Goal: Information Seeking & Learning: Learn about a topic

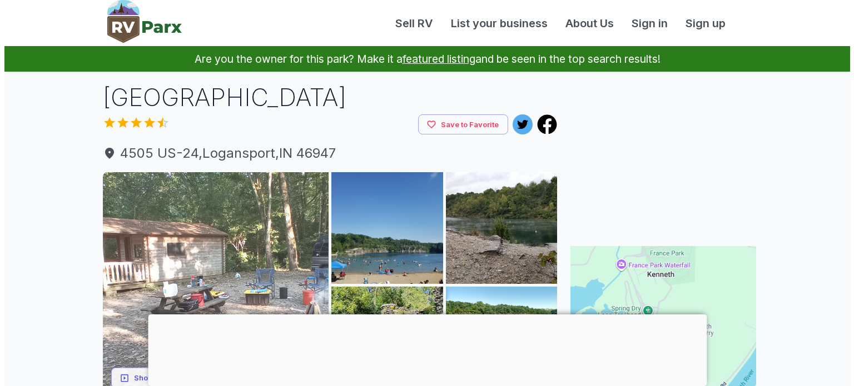
scroll to position [222, 0]
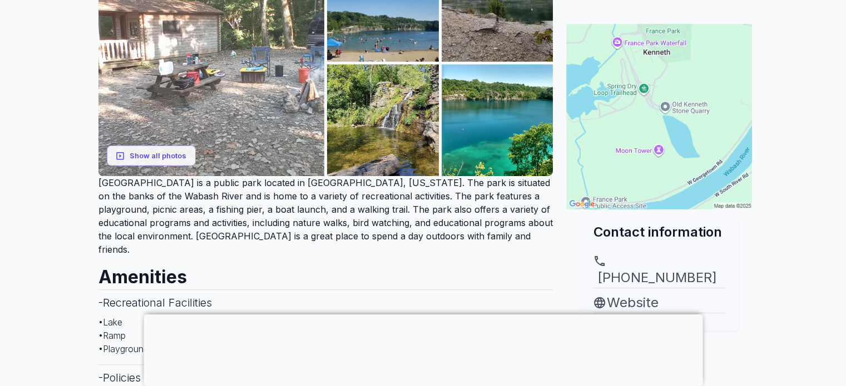
click at [235, 53] on img at bounding box center [211, 63] width 226 height 226
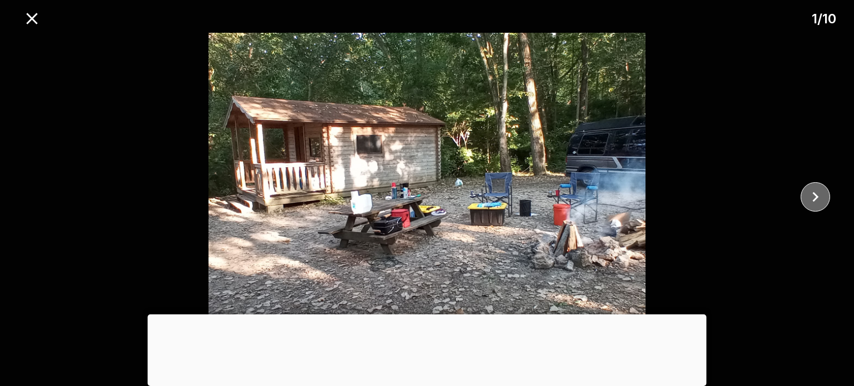
click at [815, 195] on icon "close" at bounding box center [815, 197] width 6 height 10
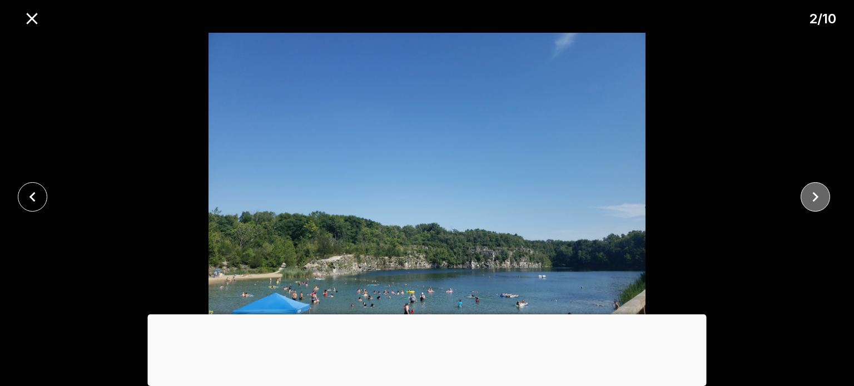
click at [814, 195] on icon "close" at bounding box center [815, 197] width 6 height 10
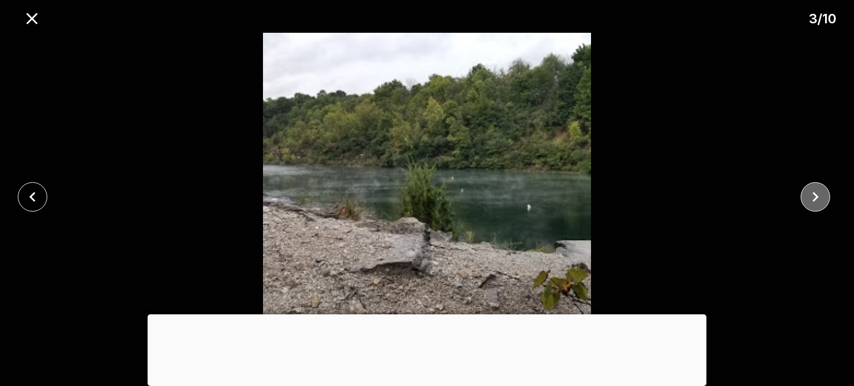
click at [814, 195] on icon "close" at bounding box center [815, 197] width 6 height 10
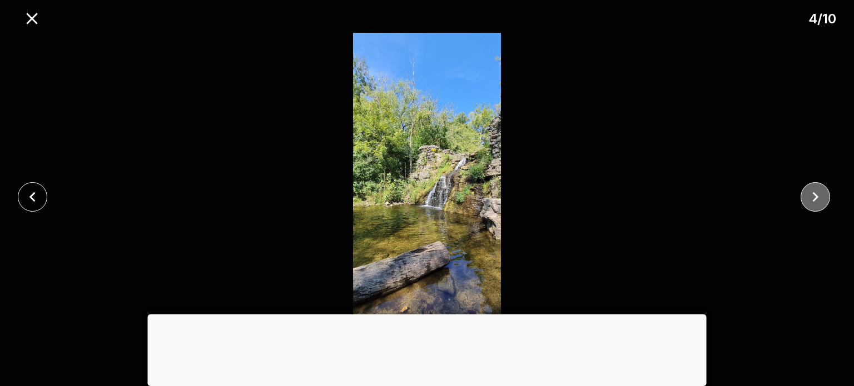
click at [814, 195] on icon "close" at bounding box center [815, 197] width 6 height 10
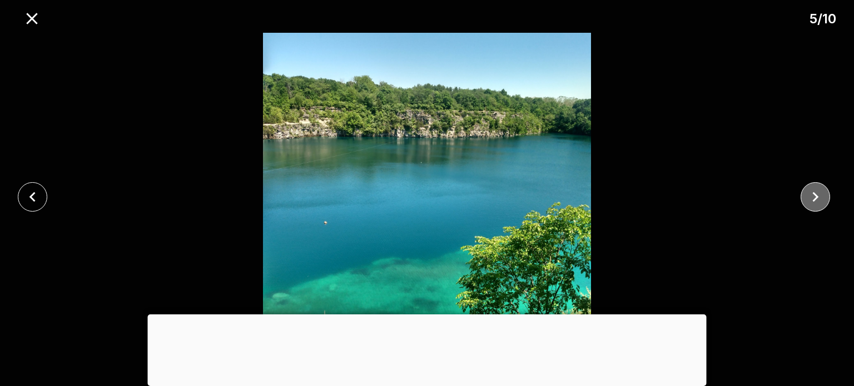
click at [814, 195] on icon "close" at bounding box center [815, 197] width 6 height 10
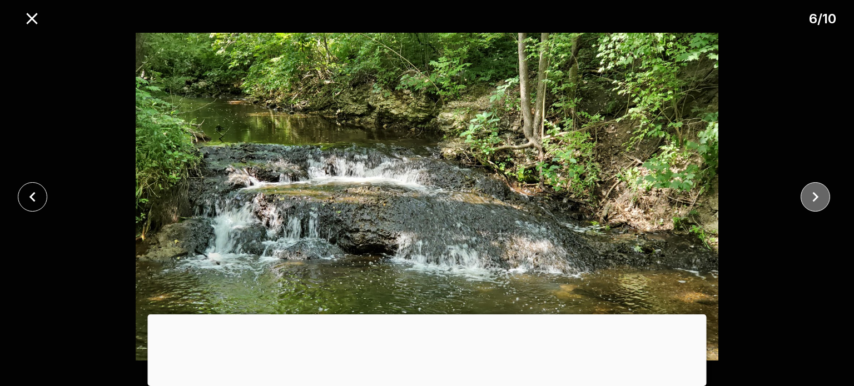
click at [814, 195] on icon "close" at bounding box center [815, 197] width 6 height 10
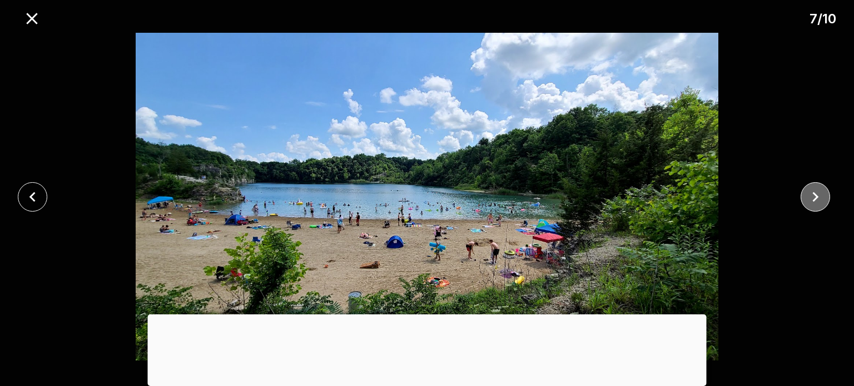
click at [814, 195] on icon "close" at bounding box center [815, 197] width 6 height 10
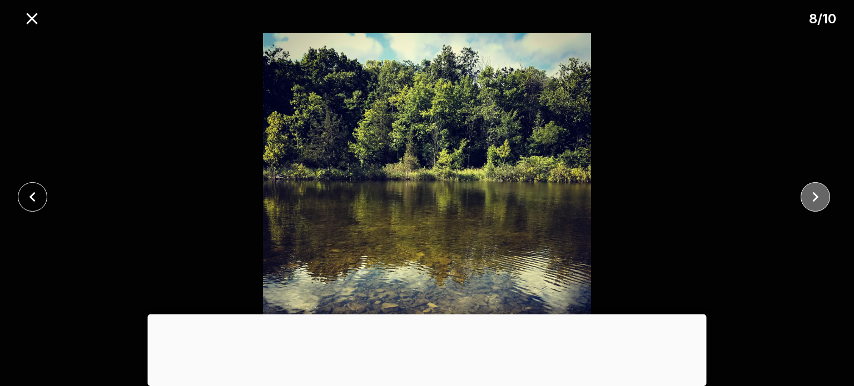
click at [814, 195] on icon "close" at bounding box center [815, 197] width 6 height 10
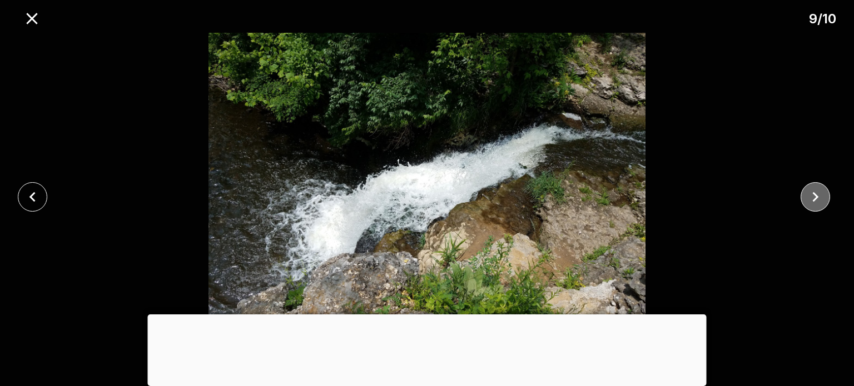
click at [814, 195] on icon "close" at bounding box center [815, 197] width 6 height 10
